Goal: Find specific page/section: Find specific page/section

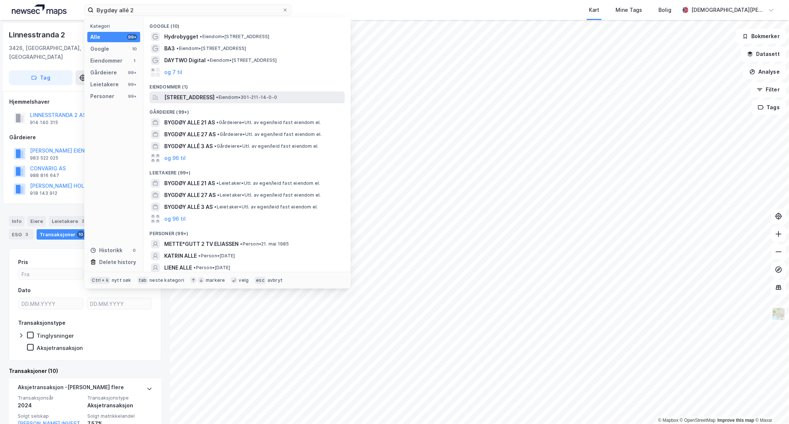
type input "Bygdøy allé 2"
click at [215, 95] on span "[STREET_ADDRESS]" at bounding box center [189, 97] width 50 height 9
